Goal: Communication & Community: Answer question/provide support

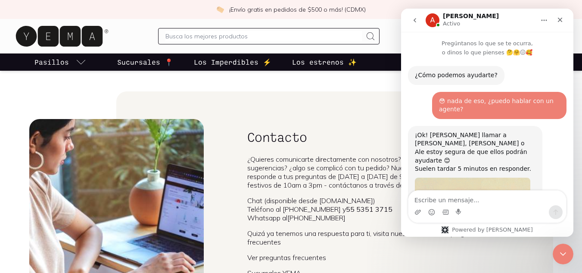
scroll to position [623, 0]
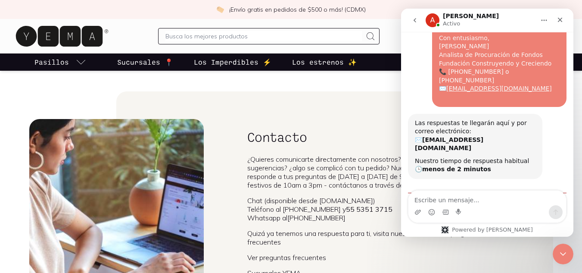
drag, startPoint x: 508, startPoint y: 157, endPoint x: 491, endPoint y: 162, distance: 17.7
click at [491, 225] on div "Buen día, puedes enviar tu propuesta y datos de contacto a [EMAIL_ADDRESS][DOMA…" at bounding box center [475, 237] width 121 height 25
click at [497, 234] on link "[EMAIL_ADDRESS][DOMAIN_NAME]" at bounding box center [472, 242] width 115 height 16
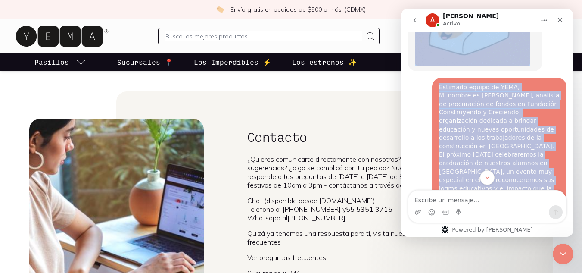
scroll to position [168, 0]
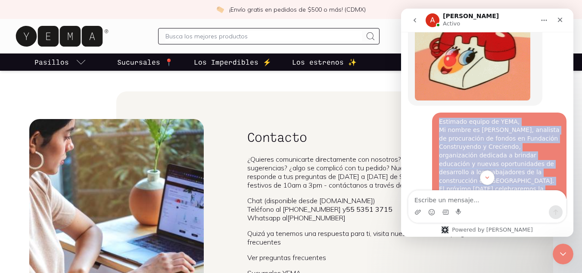
drag, startPoint x: 514, startPoint y: 152, endPoint x: 436, endPoint y: 104, distance: 91.5
copy div "Loremips dolors am CONS, Ad elitse do Eiusmodt Inci, utlabore et doloremagna al…"
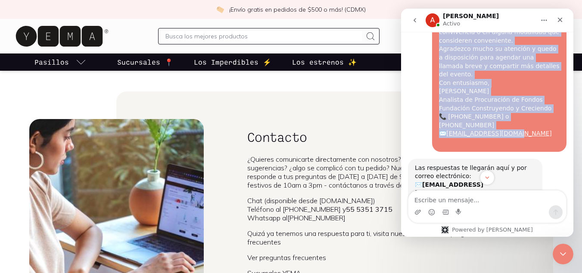
scroll to position [623, 0]
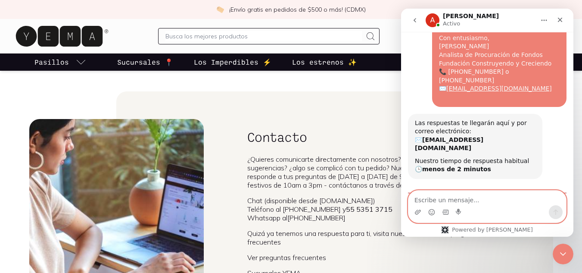
click at [476, 198] on textarea "Escribe un mensaje..." at bounding box center [487, 197] width 158 height 15
type textarea "muchas gracias"
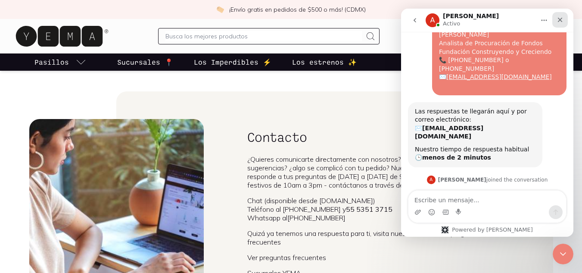
click at [563, 21] on icon "Cerrar" at bounding box center [560, 19] width 7 height 7
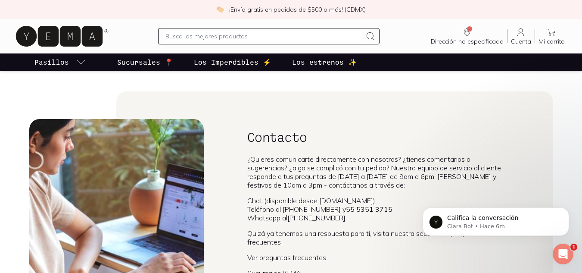
scroll to position [645, 0]
click at [499, 221] on span "Califica la conversación" at bounding box center [482, 217] width 71 height 7
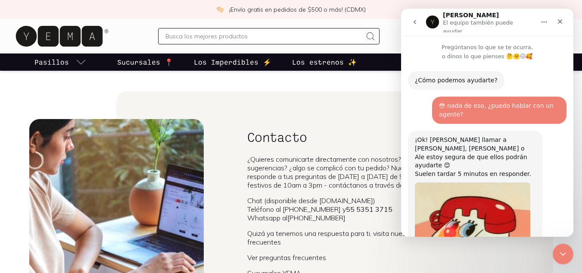
scroll to position [660, 0]
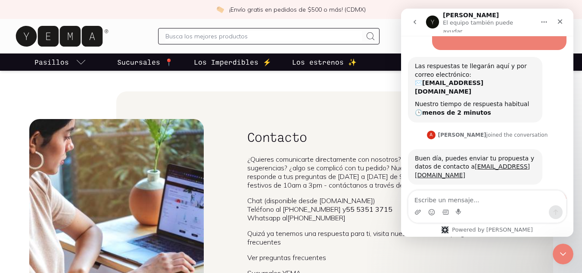
scroll to position [721, 0]
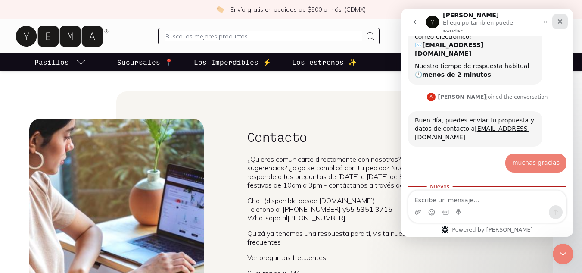
click at [557, 22] on icon "Cerrar" at bounding box center [560, 21] width 7 height 7
